Goal: Task Accomplishment & Management: Manage account settings

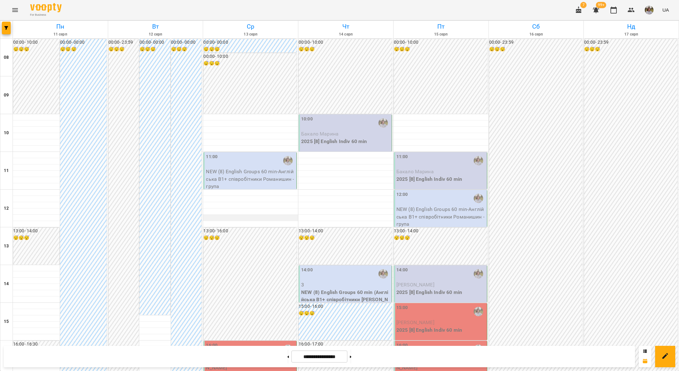
scroll to position [83, 0]
click at [244, 168] on p "NEW (8) English Groups 60 min - Англійська В1+ співробітники Романишин - група" at bounding box center [250, 179] width 89 height 22
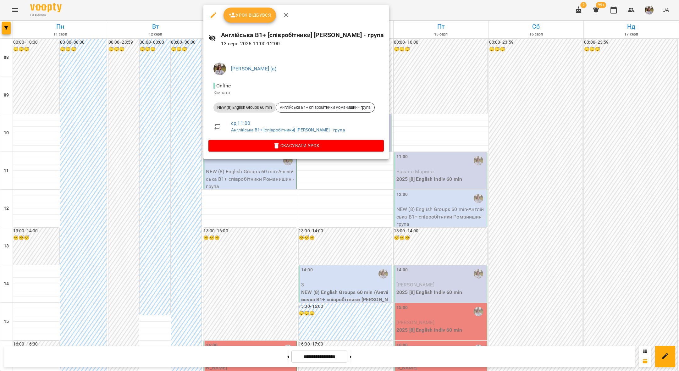
click at [246, 11] on button "Урок відбувся" at bounding box center [249, 15] width 53 height 15
click at [225, 204] on div at bounding box center [339, 185] width 679 height 371
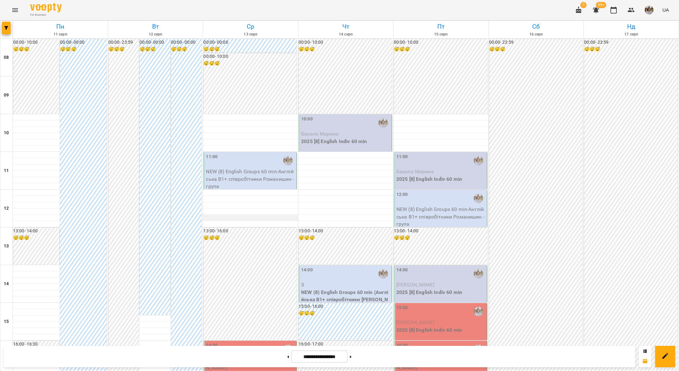
scroll to position [37, 0]
click at [230, 168] on p "NEW (8) English Groups 60 min - Англійська В1+ співробітники Романишин - група" at bounding box center [250, 179] width 89 height 22
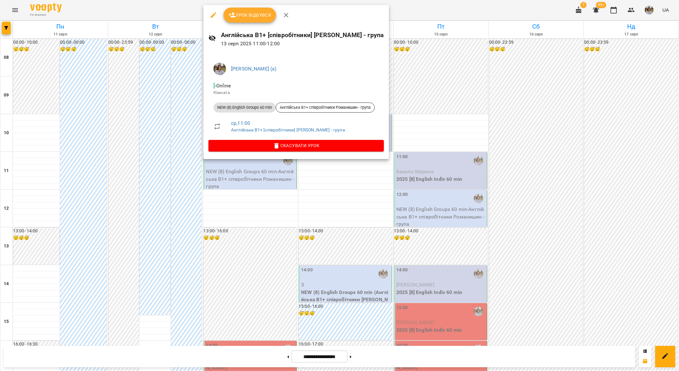
click at [244, 19] on button "Урок відбувся" at bounding box center [249, 15] width 53 height 15
click at [244, 16] on span "Урок відбувся" at bounding box center [249, 15] width 43 height 8
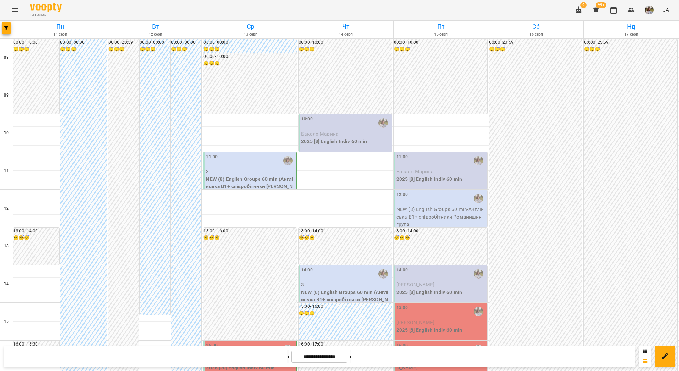
click at [229, 173] on p "3" at bounding box center [250, 172] width 89 height 8
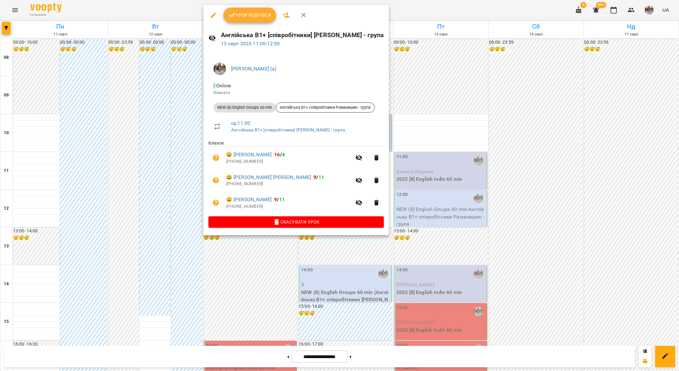
click at [438, 94] on div at bounding box center [339, 185] width 679 height 371
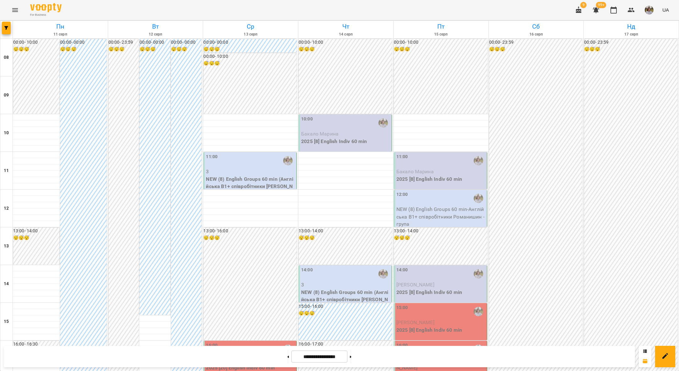
click at [232, 167] on div "11:00" at bounding box center [250, 160] width 89 height 14
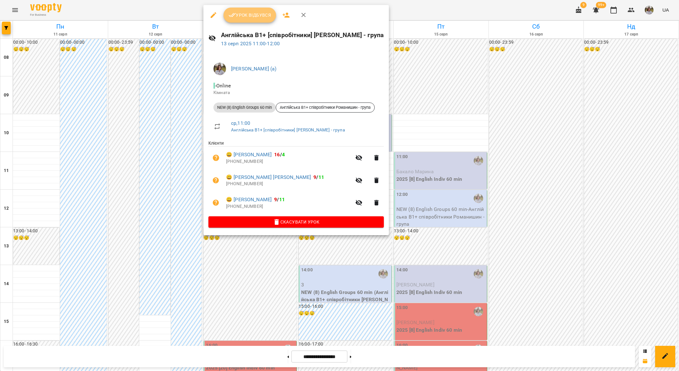
click at [251, 14] on span "Урок відбувся" at bounding box center [249, 15] width 43 height 8
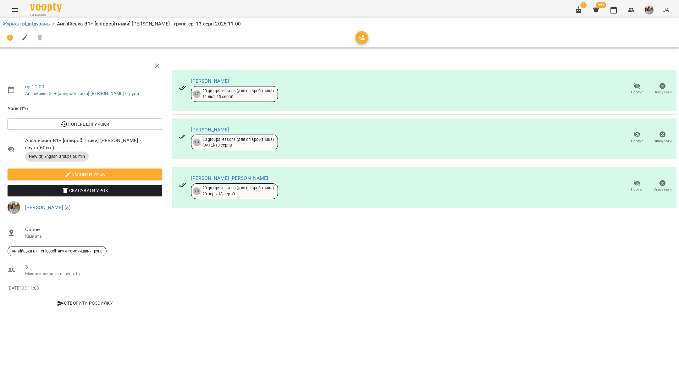
click at [30, 26] on li "Журнал відвідувань" at bounding box center [26, 24] width 47 height 8
click at [38, 22] on link "Журнал відвідувань" at bounding box center [26, 24] width 47 height 6
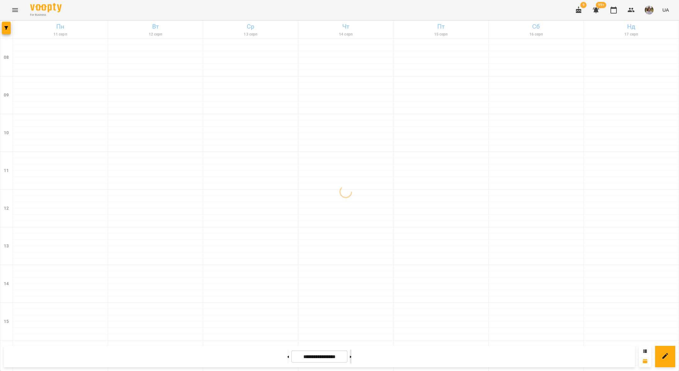
click at [351, 359] on button at bounding box center [351, 356] width 2 height 14
type input "**********"
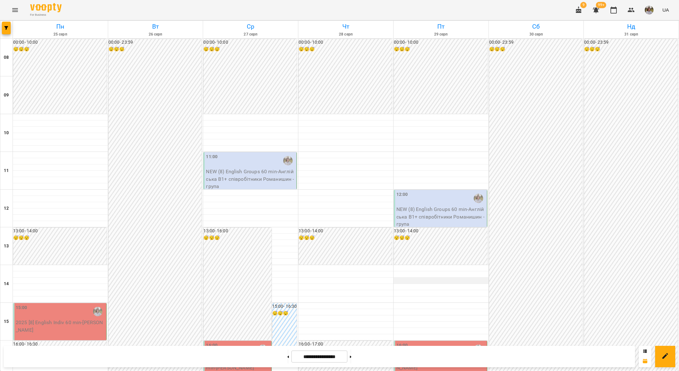
scroll to position [84, 0]
